Goal: Task Accomplishment & Management: Manage account settings

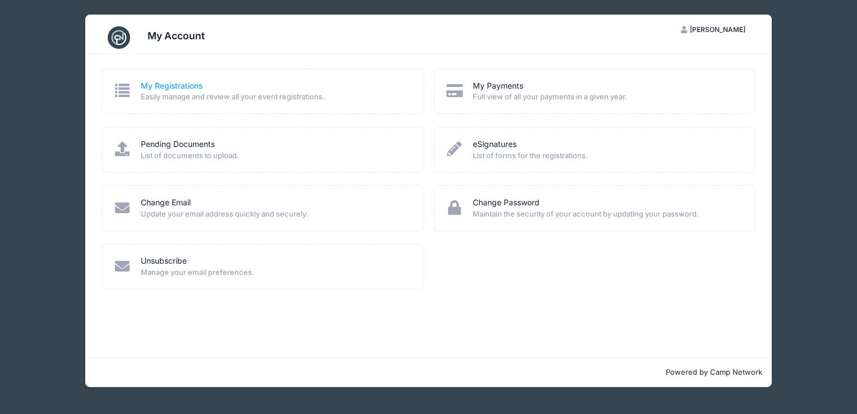
click at [182, 82] on link "My Registrations" at bounding box center [172, 86] width 62 height 12
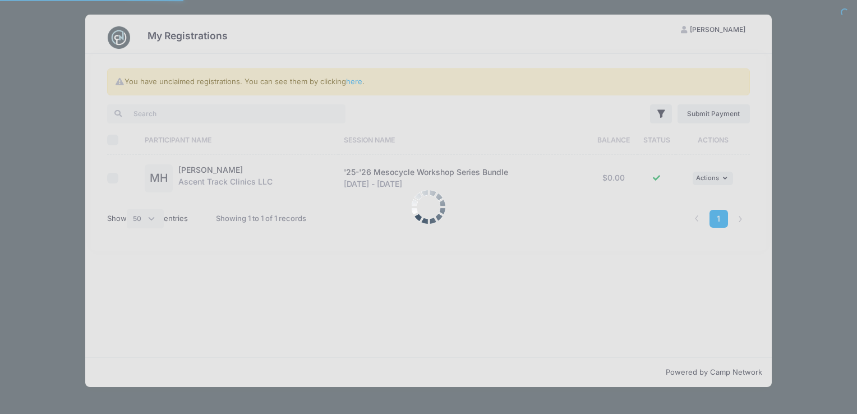
select select "50"
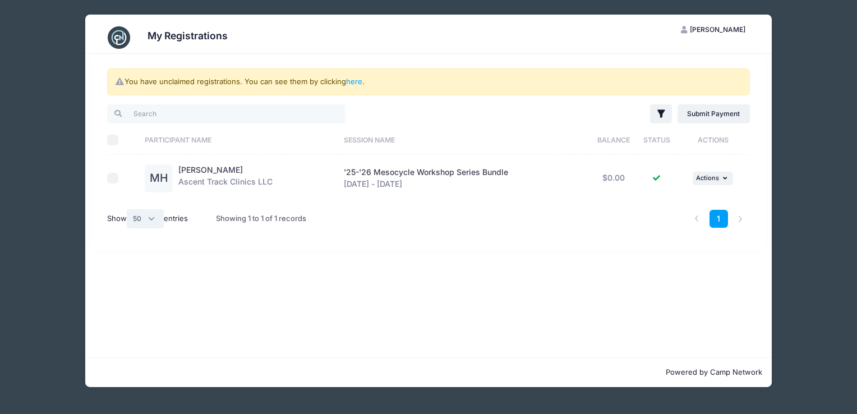
click at [157, 216] on select "All 10 25 50" at bounding box center [145, 218] width 37 height 19
click at [50, 155] on div "My Registrations MH Mo Harris My Account Logout You have unclaimed registration…" at bounding box center [428, 200] width 823 height 401
click at [730, 31] on span "[PERSON_NAME]" at bounding box center [716, 29] width 55 height 8
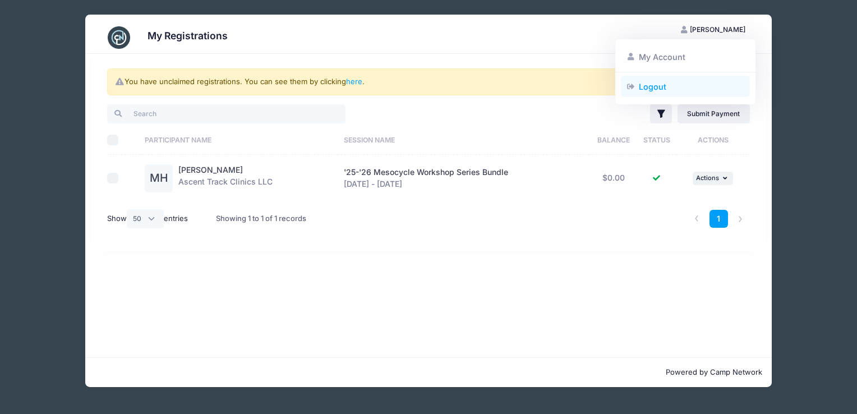
click at [655, 85] on link "Logout" at bounding box center [685, 86] width 129 height 21
